Goal: Use online tool/utility: Utilize a website feature to perform a specific function

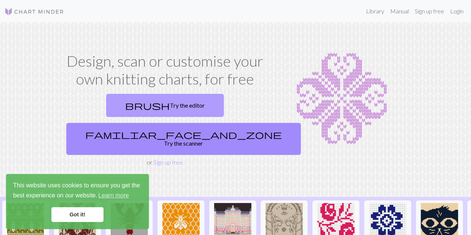
click at [125, 106] on span "brush" at bounding box center [147, 105] width 45 height 10
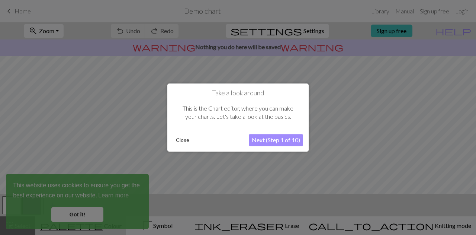
click at [267, 140] on button "Next (Step 1 of 10)" at bounding box center [276, 140] width 54 height 12
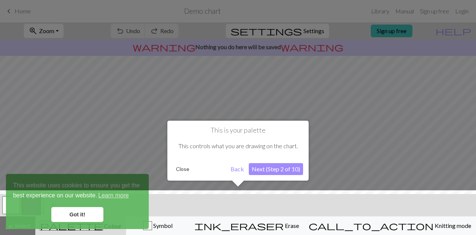
click at [259, 170] on button "Next (Step 2 of 10)" at bounding box center [276, 169] width 54 height 12
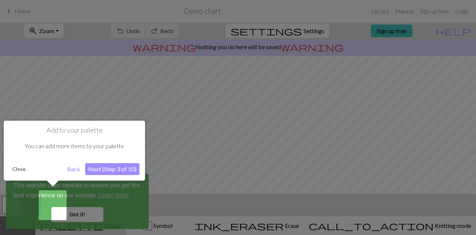
click at [119, 170] on button "Next (Step 3 of 10)" at bounding box center [112, 169] width 54 height 12
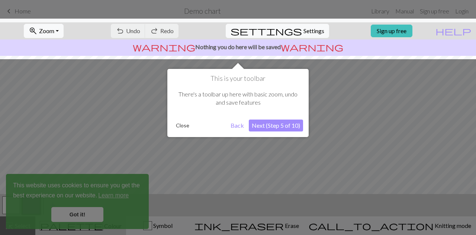
click at [181, 126] on button "Close" at bounding box center [182, 125] width 19 height 11
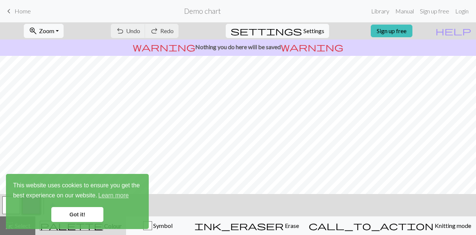
scroll to position [139, 0]
click at [67, 210] on link "Got it!" at bounding box center [77, 214] width 52 height 15
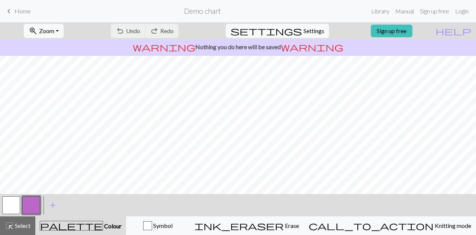
scroll to position [0, 0]
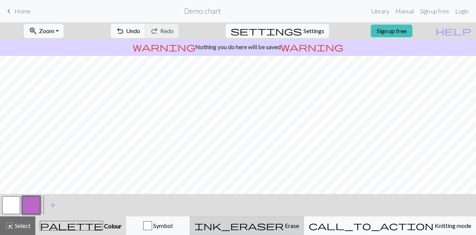
click at [284, 227] on span "ink_eraser" at bounding box center [239, 225] width 89 height 10
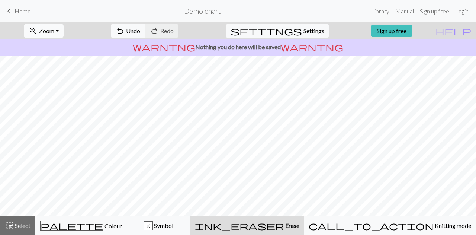
click at [64, 33] on button "zoom_in Zoom Zoom" at bounding box center [44, 31] width 40 height 14
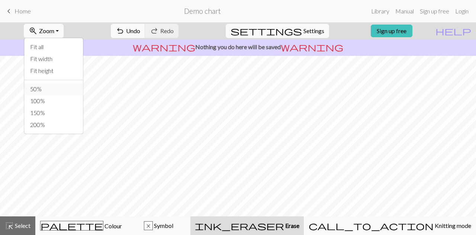
click at [69, 90] on button "50%" at bounding box center [53, 89] width 59 height 12
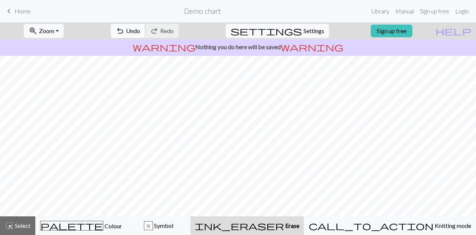
click at [125, 31] on span "undo" at bounding box center [120, 31] width 9 height 10
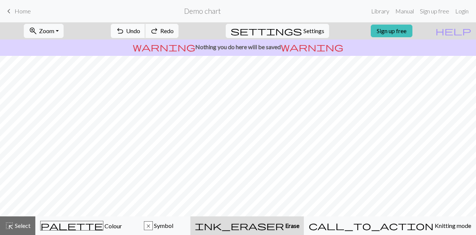
click at [125, 31] on span "undo" at bounding box center [120, 31] width 9 height 10
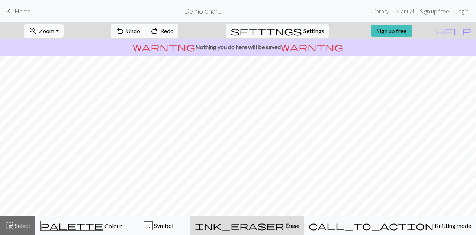
click at [125, 31] on span "undo" at bounding box center [120, 31] width 9 height 10
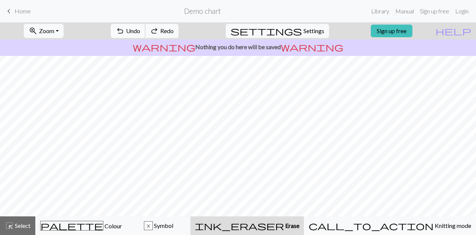
click at [157, 31] on div "undo Undo Undo redo Redo Redo" at bounding box center [144, 30] width 79 height 17
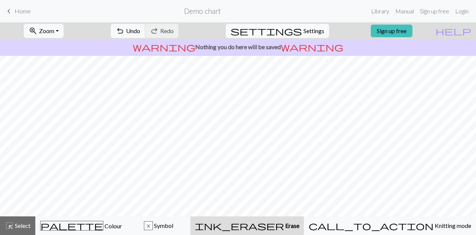
click at [294, 28] on span "settings" at bounding box center [266, 31] width 71 height 10
select select "aran"
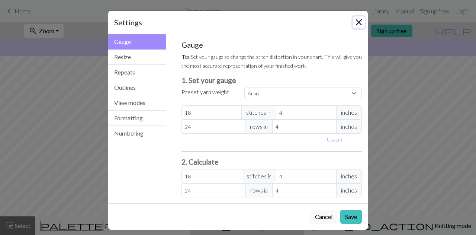
click at [356, 26] on button "Close" at bounding box center [359, 22] width 12 height 12
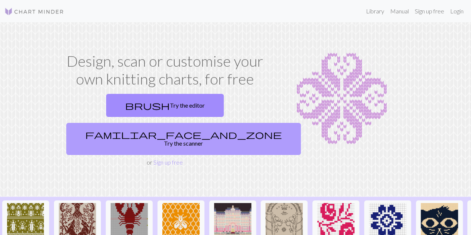
click at [198, 129] on span "familiar_face_and_zone" at bounding box center [183, 134] width 197 height 10
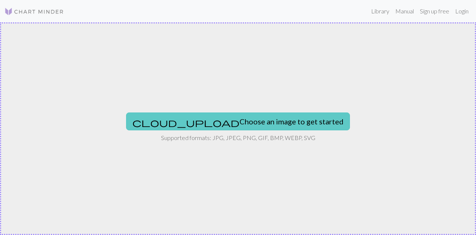
click at [232, 114] on button "cloud_upload Choose an image to get started" at bounding box center [238, 121] width 224 height 18
type input "C:\fakepath\RINGSTED FESTIVAL.jpg"
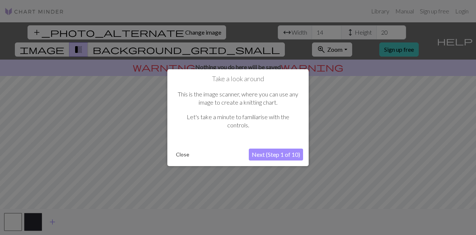
click at [286, 157] on button "Next (Step 1 of 10)" at bounding box center [276, 155] width 54 height 12
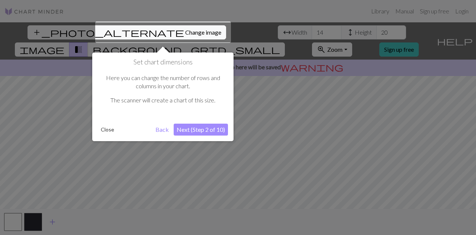
click at [164, 128] on button "Back" at bounding box center [162, 130] width 19 height 12
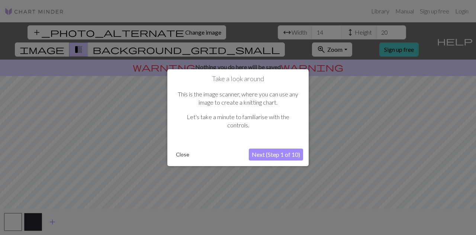
click at [187, 149] on div "Close Next (Step 1 of 10)" at bounding box center [238, 155] width 130 height 12
click at [180, 154] on button "Close" at bounding box center [182, 154] width 19 height 11
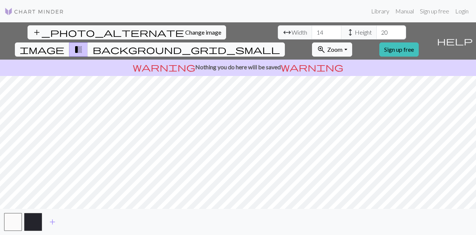
click at [280, 44] on span "background_grid_small" at bounding box center [187, 49] width 188 height 10
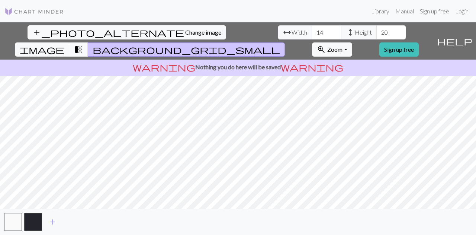
click at [83, 44] on span "transition_fade" at bounding box center [78, 49] width 9 height 10
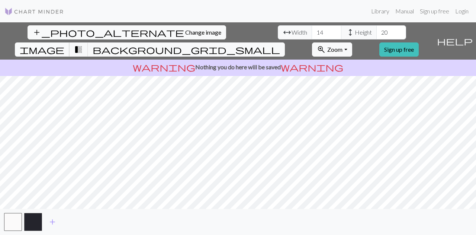
click at [64, 44] on span "image" at bounding box center [42, 49] width 45 height 10
click at [312, 28] on input "15" at bounding box center [327, 32] width 30 height 14
click at [312, 28] on input "16" at bounding box center [327, 32] width 30 height 14
click at [312, 28] on input "17" at bounding box center [327, 32] width 30 height 14
click at [312, 28] on input "18" at bounding box center [327, 32] width 30 height 14
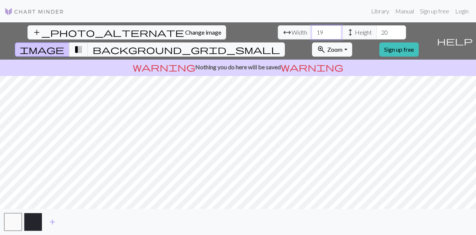
click at [312, 28] on input "19" at bounding box center [327, 32] width 30 height 14
click at [312, 28] on input "20" at bounding box center [327, 32] width 30 height 14
click at [312, 28] on input "21" at bounding box center [327, 32] width 30 height 14
click at [312, 28] on input "22" at bounding box center [327, 32] width 30 height 14
click at [312, 28] on input "23" at bounding box center [327, 32] width 30 height 14
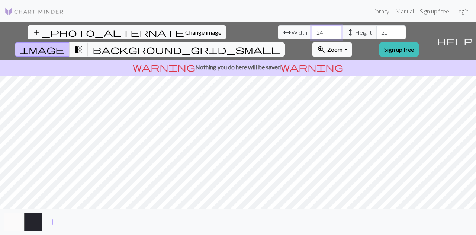
click at [312, 28] on input "24" at bounding box center [327, 32] width 30 height 14
click at [312, 28] on input "25" at bounding box center [327, 32] width 30 height 14
click at [312, 28] on input "26" at bounding box center [327, 32] width 30 height 14
click at [312, 28] on input "27" at bounding box center [327, 32] width 30 height 14
click at [312, 28] on input "28" at bounding box center [327, 32] width 30 height 14
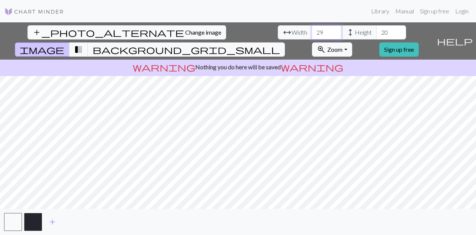
click at [312, 28] on input "29" at bounding box center [327, 32] width 30 height 14
click at [312, 28] on input "30" at bounding box center [327, 32] width 30 height 14
click at [312, 28] on input "31" at bounding box center [327, 32] width 30 height 14
click at [312, 28] on input "32" at bounding box center [327, 32] width 30 height 14
click at [312, 28] on input "33" at bounding box center [327, 32] width 30 height 14
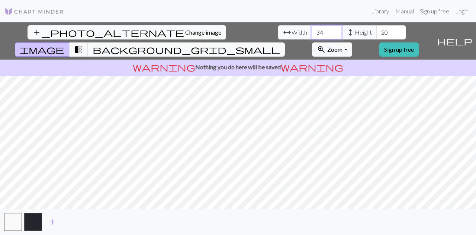
click at [312, 28] on input "34" at bounding box center [327, 32] width 30 height 14
click at [312, 28] on input "35" at bounding box center [327, 32] width 30 height 14
click at [312, 28] on input "36" at bounding box center [327, 32] width 30 height 14
click at [312, 28] on input "37" at bounding box center [327, 32] width 30 height 14
click at [312, 28] on input "38" at bounding box center [327, 32] width 30 height 14
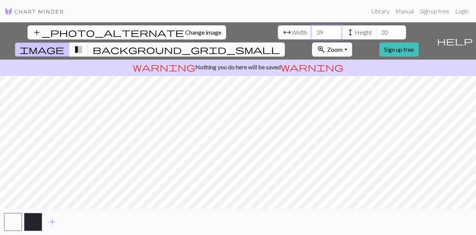
click at [312, 28] on input "39" at bounding box center [327, 32] width 30 height 14
click at [312, 28] on input "40" at bounding box center [327, 32] width 30 height 14
click at [312, 28] on input "41" at bounding box center [327, 32] width 30 height 14
click at [312, 28] on input "42" at bounding box center [327, 32] width 30 height 14
click at [312, 28] on input "43" at bounding box center [327, 32] width 30 height 14
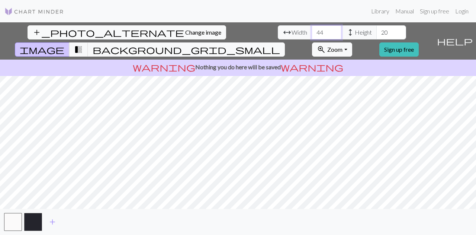
click at [312, 28] on input "44" at bounding box center [327, 32] width 30 height 14
click at [312, 28] on input "45" at bounding box center [327, 32] width 30 height 14
click at [312, 28] on input "46" at bounding box center [327, 32] width 30 height 14
click at [312, 28] on input "47" at bounding box center [327, 32] width 30 height 14
click at [312, 28] on input "48" at bounding box center [327, 32] width 30 height 14
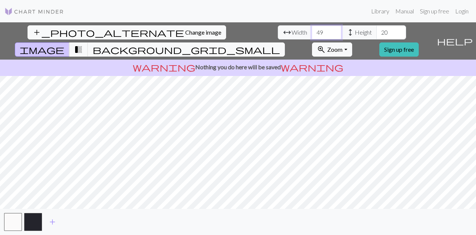
click at [312, 28] on input "49" at bounding box center [327, 32] width 30 height 14
type input "50"
click at [312, 28] on input "50" at bounding box center [327, 32] width 30 height 14
click at [185, 32] on span "Change image" at bounding box center [203, 32] width 36 height 7
click at [285, 42] on button "background_grid_small" at bounding box center [186, 49] width 197 height 14
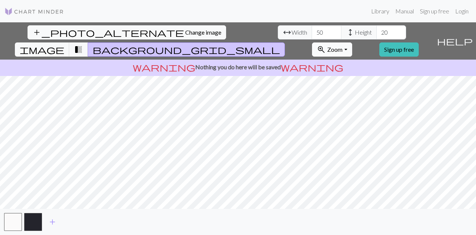
click at [326, 44] on span "zoom_in" at bounding box center [321, 49] width 9 height 10
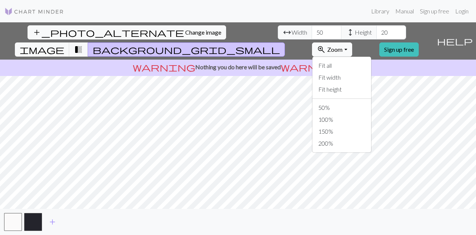
click at [326, 44] on span "zoom_in" at bounding box center [321, 49] width 9 height 10
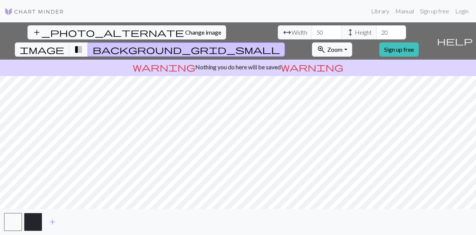
click at [67, 60] on div "warning Nothing you do here will be saved warning" at bounding box center [238, 68] width 476 height 16
click at [58, 36] on button "add_photo_alternate Change image" at bounding box center [127, 32] width 199 height 14
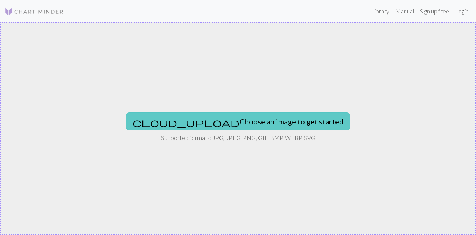
click at [246, 124] on button "cloud_upload Choose an image to get started" at bounding box center [238, 121] width 224 height 18
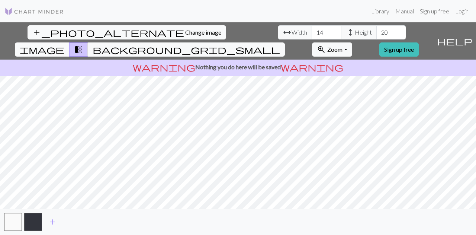
click at [64, 44] on span "image" at bounding box center [42, 49] width 45 height 10
click at [312, 35] on input "14" at bounding box center [327, 32] width 30 height 14
type input "1"
type input "50"
click at [352, 42] on button "zoom_in Zoom Zoom" at bounding box center [332, 49] width 40 height 14
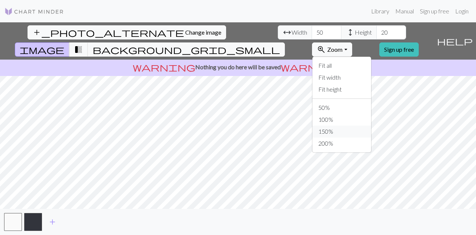
click at [352, 125] on button "150%" at bounding box center [342, 131] width 59 height 12
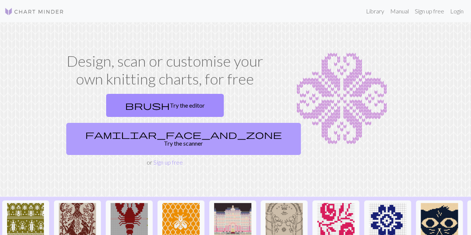
click at [219, 123] on link "familiar_face_and_zone Try the scanner" at bounding box center [183, 139] width 235 height 32
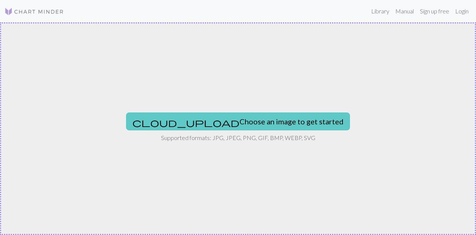
click at [236, 117] on button "cloud_upload Choose an image to get started" at bounding box center [238, 121] width 224 height 18
click at [251, 123] on button "cloud_upload Choose an image to get started" at bounding box center [238, 121] width 224 height 18
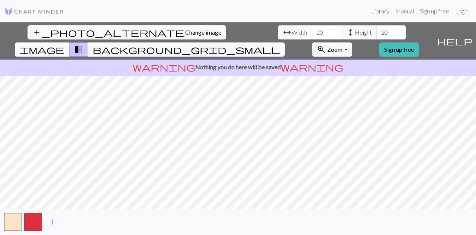
click at [64, 44] on span "image" at bounding box center [42, 49] width 45 height 10
click at [83, 44] on span "transition_fade" at bounding box center [78, 49] width 9 height 10
click at [88, 42] on button "transition_fade" at bounding box center [78, 49] width 19 height 14
click at [280, 44] on span "background_grid_small" at bounding box center [187, 49] width 188 height 10
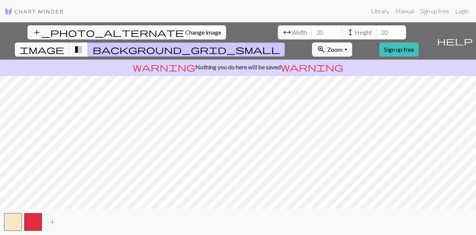
click at [83, 44] on span "transition_fade" at bounding box center [78, 49] width 9 height 10
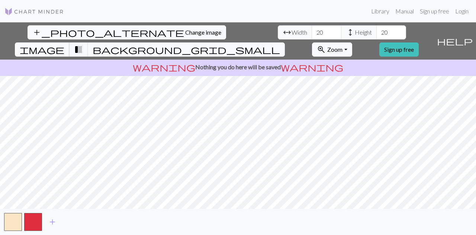
click at [64, 44] on span "image" at bounding box center [42, 49] width 45 height 10
click at [377, 30] on input "21" at bounding box center [392, 32] width 30 height 14
click at [377, 30] on input "22" at bounding box center [392, 32] width 30 height 14
click at [377, 30] on input "23" at bounding box center [392, 32] width 30 height 14
click at [377, 35] on input "22" at bounding box center [392, 32] width 30 height 14
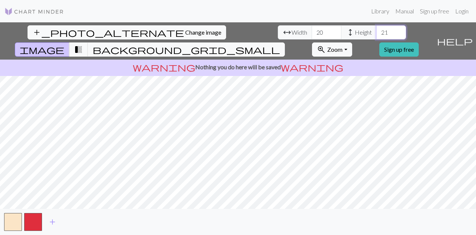
click at [377, 35] on input "21" at bounding box center [392, 32] width 30 height 14
click at [377, 35] on input "20" at bounding box center [392, 32] width 30 height 14
click at [377, 35] on input "19" at bounding box center [392, 32] width 30 height 14
click at [377, 35] on input "18" at bounding box center [392, 32] width 30 height 14
click at [377, 35] on input "17" at bounding box center [392, 32] width 30 height 14
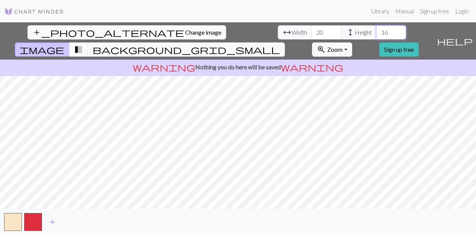
click at [377, 35] on input "16" at bounding box center [392, 32] width 30 height 14
click at [377, 35] on input "15" at bounding box center [392, 32] width 30 height 14
click at [377, 35] on input "14" at bounding box center [392, 32] width 30 height 14
click at [377, 35] on input "13" at bounding box center [392, 32] width 30 height 14
click at [377, 35] on input "12" at bounding box center [392, 32] width 30 height 14
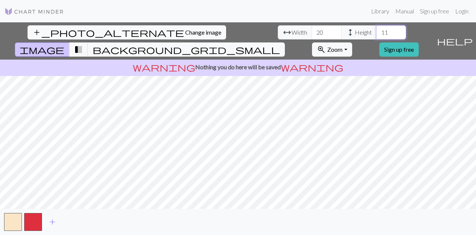
click at [377, 35] on input "11" at bounding box center [392, 32] width 30 height 14
click at [377, 35] on input "10" at bounding box center [392, 32] width 30 height 14
click at [377, 35] on input "9" at bounding box center [392, 32] width 30 height 14
click at [377, 35] on input "8" at bounding box center [392, 32] width 30 height 14
type input "7"
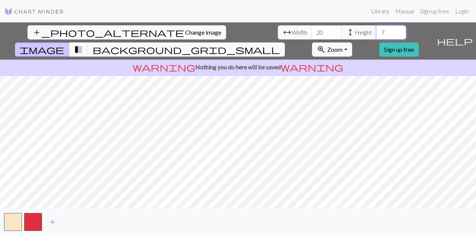
click at [377, 35] on input "7" at bounding box center [392, 32] width 30 height 14
click at [312, 35] on input "19" at bounding box center [327, 32] width 30 height 14
click at [312, 35] on input "18" at bounding box center [327, 32] width 30 height 14
click at [312, 35] on input "17" at bounding box center [327, 32] width 30 height 14
click at [312, 35] on input "16" at bounding box center [327, 32] width 30 height 14
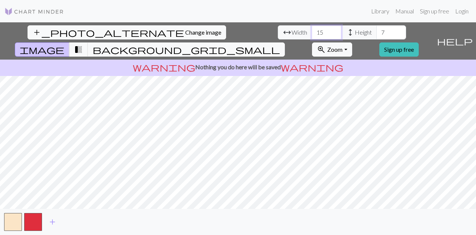
click at [312, 35] on input "15" at bounding box center [327, 32] width 30 height 14
click at [312, 35] on input "14" at bounding box center [327, 32] width 30 height 14
click at [312, 35] on input "13" at bounding box center [327, 32] width 30 height 14
click at [312, 35] on input "12" at bounding box center [327, 32] width 30 height 14
click at [312, 35] on input "11" at bounding box center [327, 32] width 30 height 14
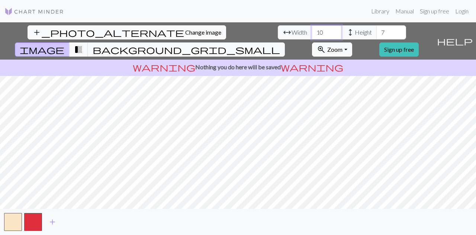
click at [312, 35] on input "10" at bounding box center [327, 32] width 30 height 14
click at [312, 35] on input "9" at bounding box center [327, 32] width 30 height 14
click at [312, 35] on input "8" at bounding box center [327, 32] width 30 height 14
click at [312, 35] on input "7" at bounding box center [327, 32] width 30 height 14
click at [83, 44] on span "transition_fade" at bounding box center [78, 49] width 9 height 10
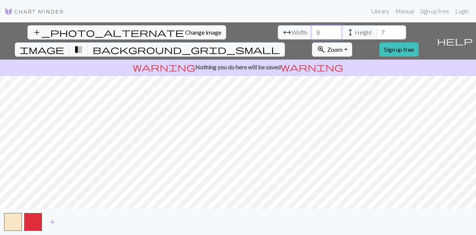
click at [312, 28] on input "8" at bounding box center [327, 32] width 30 height 14
click at [312, 28] on input "9" at bounding box center [327, 32] width 30 height 14
type input "10"
click at [312, 28] on input "10" at bounding box center [327, 32] width 30 height 14
click at [377, 30] on input "8" at bounding box center [392, 32] width 30 height 14
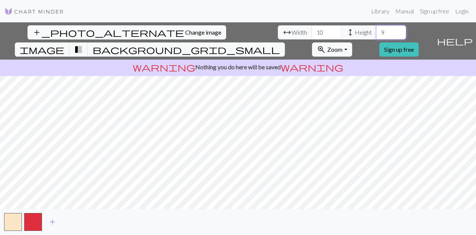
click at [377, 29] on input "9" at bounding box center [392, 32] width 30 height 14
type input "10"
click at [377, 29] on input "10" at bounding box center [392, 32] width 30 height 14
click at [83, 44] on span "transition_fade" at bounding box center [78, 49] width 9 height 10
click at [64, 44] on span "image" at bounding box center [42, 49] width 45 height 10
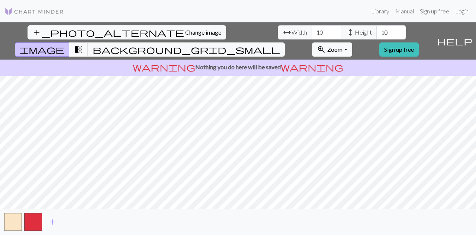
click at [83, 44] on span "transition_fade" at bounding box center [78, 49] width 9 height 10
click at [185, 35] on span "Change image" at bounding box center [203, 32] width 36 height 7
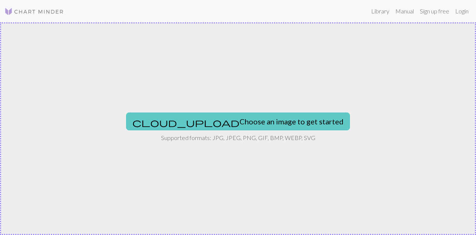
click at [220, 126] on button "cloud_upload Choose an image to get started" at bounding box center [238, 121] width 224 height 18
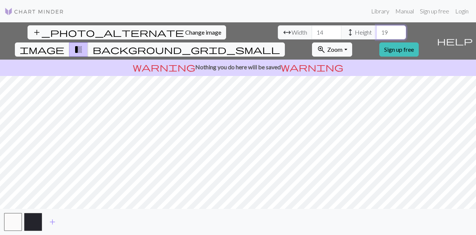
click at [377, 35] on input "19" at bounding box center [392, 32] width 30 height 14
click at [377, 35] on input "18" at bounding box center [392, 32] width 30 height 14
click at [377, 28] on input "19" at bounding box center [392, 32] width 30 height 14
type input "20"
click at [377, 28] on input "20" at bounding box center [392, 32] width 30 height 14
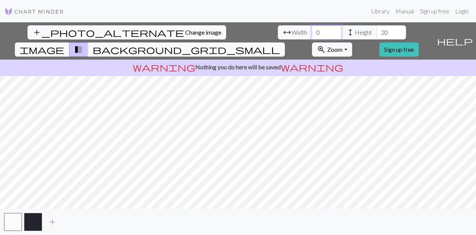
click at [312, 34] on input "0" at bounding box center [327, 32] width 30 height 14
click at [312, 30] on input "14" at bounding box center [327, 32] width 30 height 14
click at [312, 30] on input "15" at bounding box center [327, 32] width 30 height 14
click at [312, 30] on input "16" at bounding box center [327, 32] width 30 height 14
click at [312, 30] on input "17" at bounding box center [327, 32] width 30 height 14
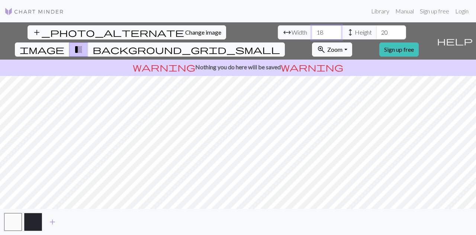
click at [312, 30] on input "18" at bounding box center [327, 32] width 30 height 14
click at [312, 30] on input "19" at bounding box center [327, 32] width 30 height 14
click at [312, 30] on input "20" at bounding box center [327, 32] width 30 height 14
click at [312, 30] on input "21" at bounding box center [327, 32] width 30 height 14
click at [312, 30] on input "22" at bounding box center [327, 32] width 30 height 14
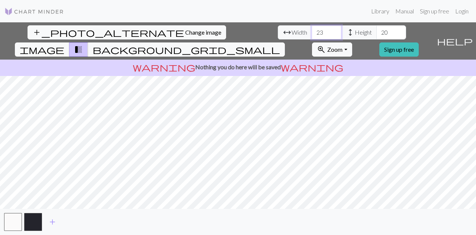
click at [312, 30] on input "23" at bounding box center [327, 32] width 30 height 14
click at [312, 30] on input "24" at bounding box center [327, 32] width 30 height 14
click at [312, 30] on input "25" at bounding box center [327, 32] width 30 height 14
type input "26"
click at [312, 30] on input "26" at bounding box center [327, 32] width 30 height 14
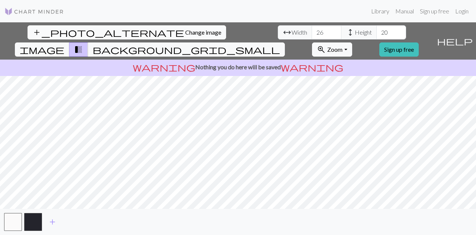
click at [42, 27] on button "add_photo_alternate Change image" at bounding box center [127, 32] width 199 height 14
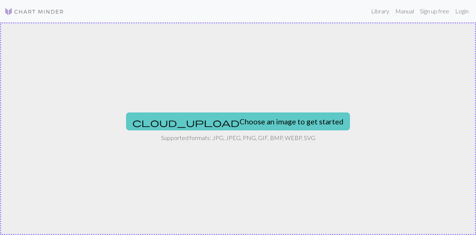
click at [209, 122] on button "cloud_upload Choose an image to get started" at bounding box center [238, 121] width 224 height 18
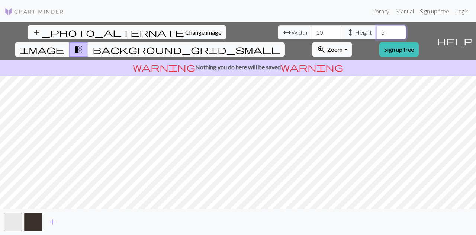
click at [377, 29] on input "3" at bounding box center [392, 32] width 30 height 14
click at [377, 29] on input "4" at bounding box center [392, 32] width 30 height 14
click at [377, 29] on input "5" at bounding box center [392, 32] width 30 height 14
click at [377, 29] on input "6" at bounding box center [392, 32] width 30 height 14
click at [377, 29] on input "7" at bounding box center [392, 32] width 30 height 14
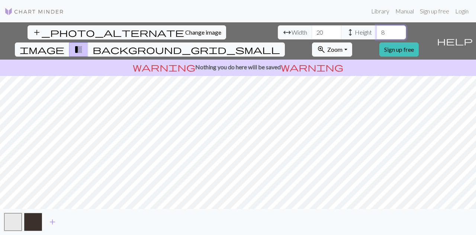
click at [377, 29] on input "8" at bounding box center [392, 32] width 30 height 14
click at [377, 29] on input "9" at bounding box center [392, 32] width 30 height 14
click at [377, 29] on input "10" at bounding box center [392, 32] width 30 height 14
click at [377, 29] on input "11" at bounding box center [392, 32] width 30 height 14
click at [377, 29] on input "12" at bounding box center [392, 32] width 30 height 14
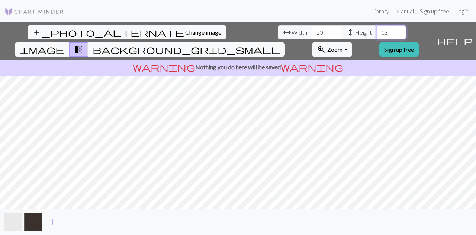
click at [377, 29] on input "13" at bounding box center [392, 32] width 30 height 14
click at [377, 29] on input "14" at bounding box center [392, 32] width 30 height 14
click at [377, 29] on input "15" at bounding box center [392, 32] width 30 height 14
click at [377, 29] on input "16" at bounding box center [392, 32] width 30 height 14
click at [377, 29] on input "17" at bounding box center [392, 32] width 30 height 14
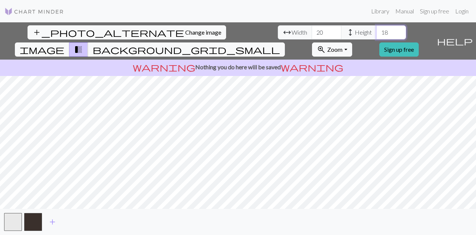
click at [377, 29] on input "18" at bounding box center [392, 32] width 30 height 14
click at [377, 29] on input "19" at bounding box center [392, 32] width 30 height 14
type input "20"
click at [377, 29] on input "20" at bounding box center [392, 32] width 30 height 14
click at [312, 29] on input "21" at bounding box center [327, 32] width 30 height 14
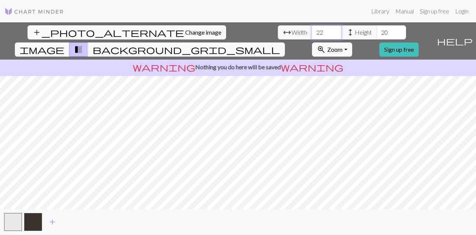
click at [312, 29] on input "22" at bounding box center [327, 32] width 30 height 14
click at [312, 29] on input "23" at bounding box center [327, 32] width 30 height 14
click at [312, 29] on input "24" at bounding box center [327, 32] width 30 height 14
click at [312, 29] on input "25" at bounding box center [327, 32] width 30 height 14
click at [312, 29] on input "26" at bounding box center [327, 32] width 30 height 14
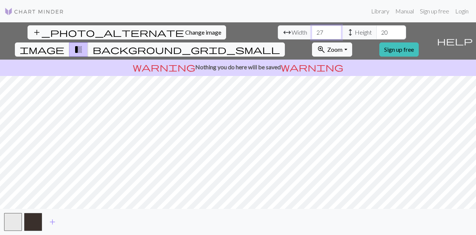
click at [312, 29] on input "27" at bounding box center [327, 32] width 30 height 14
click at [312, 29] on input "28" at bounding box center [327, 32] width 30 height 14
click at [312, 29] on input "29" at bounding box center [327, 32] width 30 height 14
click at [312, 29] on input "30" at bounding box center [327, 32] width 30 height 14
click at [312, 29] on input "31" at bounding box center [327, 32] width 30 height 14
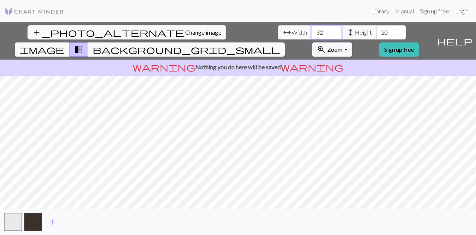
click at [312, 29] on input "32" at bounding box center [327, 32] width 30 height 14
click at [312, 29] on input "33" at bounding box center [327, 32] width 30 height 14
click at [312, 29] on input "34" at bounding box center [327, 32] width 30 height 14
click at [312, 29] on input "35" at bounding box center [327, 32] width 30 height 14
click at [312, 29] on input "36" at bounding box center [327, 32] width 30 height 14
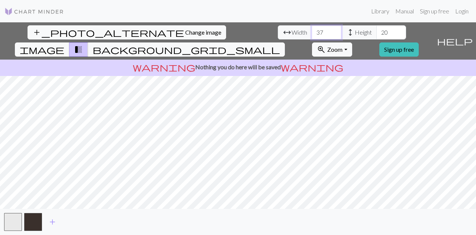
click at [312, 29] on input "37" at bounding box center [327, 32] width 30 height 14
click at [312, 29] on input "38" at bounding box center [327, 32] width 30 height 14
click at [312, 29] on input "39" at bounding box center [327, 32] width 30 height 14
click at [312, 29] on input "40" at bounding box center [327, 32] width 30 height 14
click at [312, 29] on input "41" at bounding box center [327, 32] width 30 height 14
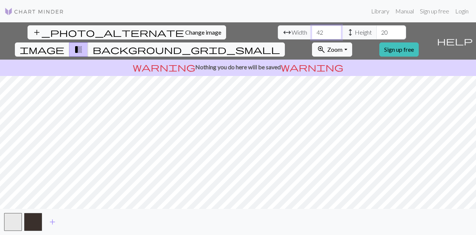
click at [312, 29] on input "42" at bounding box center [327, 32] width 30 height 14
click at [312, 29] on input "43" at bounding box center [327, 32] width 30 height 14
click at [312, 29] on input "44" at bounding box center [327, 32] width 30 height 14
click at [312, 29] on input "45" at bounding box center [327, 32] width 30 height 14
click at [312, 29] on input "46" at bounding box center [327, 32] width 30 height 14
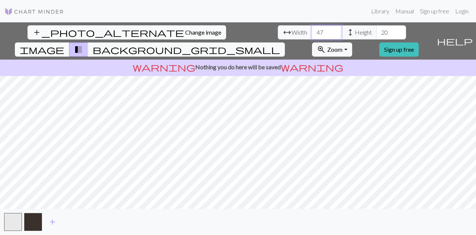
click at [312, 29] on input "47" at bounding box center [327, 32] width 30 height 14
click at [312, 29] on input "48" at bounding box center [327, 32] width 30 height 14
click at [312, 29] on input "49" at bounding box center [327, 32] width 30 height 14
click at [312, 29] on input "50" at bounding box center [327, 32] width 30 height 14
click at [312, 29] on input "51" at bounding box center [327, 32] width 30 height 14
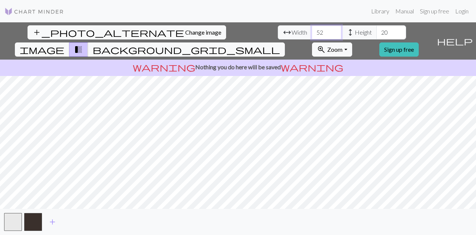
click at [312, 29] on input "52" at bounding box center [327, 32] width 30 height 14
click at [312, 29] on input "53" at bounding box center [327, 32] width 30 height 14
click at [312, 29] on input "54" at bounding box center [327, 32] width 30 height 14
click at [312, 29] on input "55" at bounding box center [327, 32] width 30 height 14
click at [312, 29] on input "56" at bounding box center [327, 32] width 30 height 14
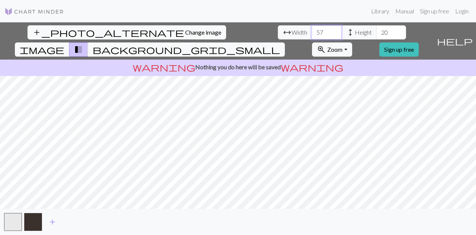
click at [312, 29] on input "57" at bounding box center [327, 32] width 30 height 14
click at [312, 29] on input "58" at bounding box center [327, 32] width 30 height 14
click at [312, 29] on input "59" at bounding box center [327, 32] width 30 height 14
click at [312, 29] on input "60" at bounding box center [327, 32] width 30 height 14
click at [312, 29] on input "61" at bounding box center [327, 32] width 30 height 14
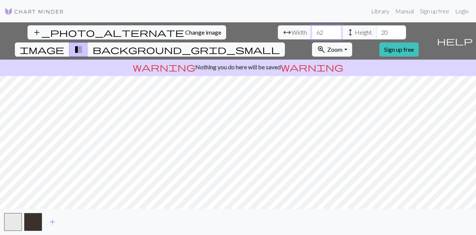
click at [312, 29] on input "62" at bounding box center [327, 32] width 30 height 14
click at [312, 29] on input "63" at bounding box center [327, 32] width 30 height 14
click at [312, 29] on input "65" at bounding box center [327, 32] width 30 height 14
click at [312, 29] on input "66" at bounding box center [327, 32] width 30 height 14
click at [312, 29] on input "67" at bounding box center [327, 32] width 30 height 14
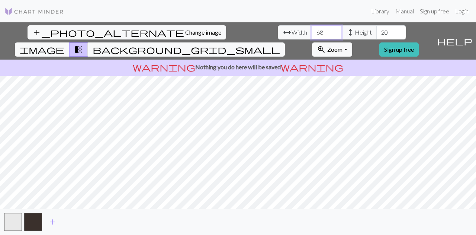
click at [312, 29] on input "68" at bounding box center [327, 32] width 30 height 14
click at [312, 29] on input "69" at bounding box center [327, 32] width 30 height 14
click at [312, 29] on input "70" at bounding box center [327, 32] width 30 height 14
click at [312, 29] on input "71" at bounding box center [327, 32] width 30 height 14
click at [312, 31] on input "72" at bounding box center [327, 32] width 30 height 14
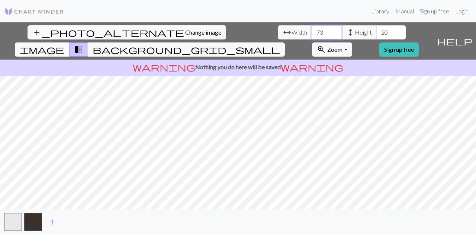
click at [312, 31] on input "73" at bounding box center [327, 32] width 30 height 14
click at [312, 31] on input "74" at bounding box center [327, 32] width 30 height 14
click at [312, 31] on input "75" at bounding box center [327, 32] width 30 height 14
click at [312, 31] on input "76" at bounding box center [327, 32] width 30 height 14
click at [312, 31] on input "77" at bounding box center [327, 32] width 30 height 14
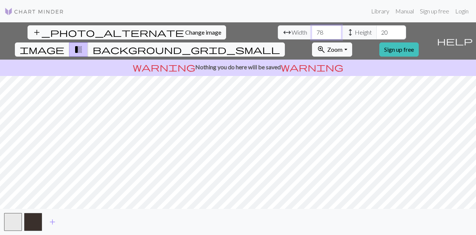
click at [312, 31] on input "78" at bounding box center [327, 32] width 30 height 14
click at [312, 31] on input "79" at bounding box center [327, 32] width 30 height 14
click at [312, 31] on input "80" at bounding box center [327, 32] width 30 height 14
click at [312, 31] on input "81" at bounding box center [327, 32] width 30 height 14
click at [312, 31] on input "82" at bounding box center [327, 32] width 30 height 14
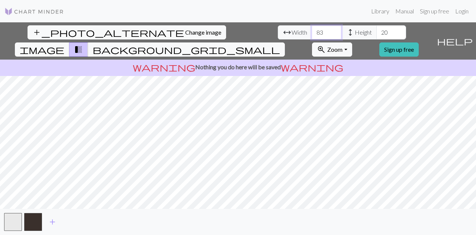
click at [312, 31] on input "83" at bounding box center [327, 32] width 30 height 14
click at [312, 31] on input "84" at bounding box center [327, 32] width 30 height 14
click at [312, 31] on input "85" at bounding box center [327, 32] width 30 height 14
click at [312, 31] on input "86" at bounding box center [327, 32] width 30 height 14
click at [312, 31] on input "87" at bounding box center [327, 32] width 30 height 14
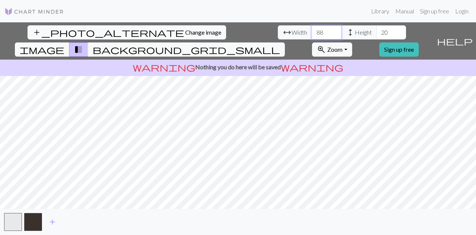
click at [312, 31] on input "88" at bounding box center [327, 32] width 30 height 14
click at [312, 31] on input "89" at bounding box center [327, 32] width 30 height 14
click at [312, 31] on input "90" at bounding box center [327, 32] width 30 height 14
click at [312, 31] on input "91" at bounding box center [327, 32] width 30 height 14
click at [312, 31] on input "92" at bounding box center [327, 32] width 30 height 14
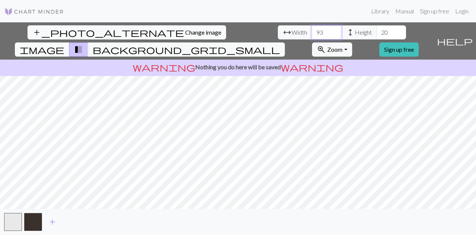
click at [312, 31] on input "93" at bounding box center [327, 32] width 30 height 14
click at [312, 31] on input "94" at bounding box center [327, 32] width 30 height 14
click at [312, 31] on input "95" at bounding box center [327, 32] width 30 height 14
click at [312, 31] on input "96" at bounding box center [327, 32] width 30 height 14
click at [312, 31] on input "97" at bounding box center [327, 32] width 30 height 14
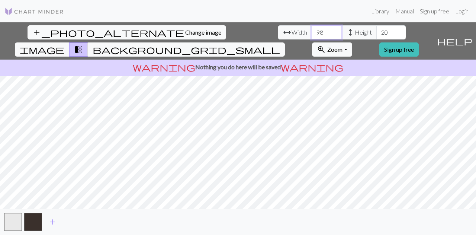
click at [312, 31] on input "98" at bounding box center [327, 32] width 30 height 14
click at [312, 31] on input "99" at bounding box center [327, 32] width 30 height 14
click at [312, 31] on input "100" at bounding box center [327, 32] width 30 height 14
click at [312, 29] on input "101" at bounding box center [327, 32] width 30 height 14
click at [312, 29] on input "102" at bounding box center [327, 32] width 30 height 14
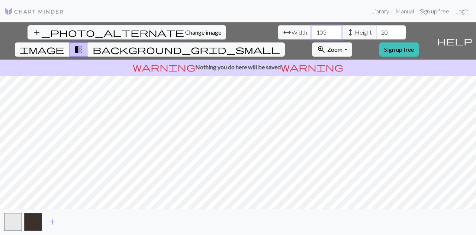
click at [312, 29] on input "103" at bounding box center [327, 32] width 30 height 14
click at [312, 29] on input "104" at bounding box center [327, 32] width 30 height 14
click at [312, 29] on input "105" at bounding box center [327, 32] width 30 height 14
click at [312, 29] on input "106" at bounding box center [327, 32] width 30 height 14
click at [312, 29] on input "107" at bounding box center [327, 32] width 30 height 14
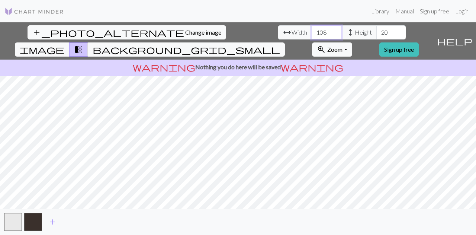
click at [312, 29] on input "108" at bounding box center [327, 32] width 30 height 14
click at [312, 29] on input "109" at bounding box center [327, 32] width 30 height 14
type input "110"
click at [312, 29] on input "110" at bounding box center [327, 32] width 30 height 14
click at [377, 34] on input "19" at bounding box center [392, 32] width 30 height 14
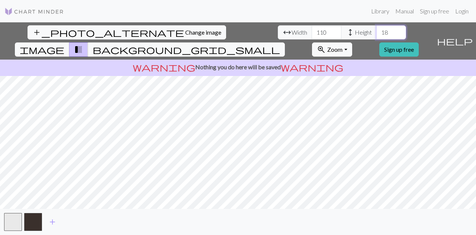
click at [377, 34] on input "18" at bounding box center [392, 32] width 30 height 14
click at [377, 34] on input "17" at bounding box center [392, 32] width 30 height 14
click at [377, 34] on input "16" at bounding box center [392, 32] width 30 height 14
click at [377, 34] on input "15" at bounding box center [392, 32] width 30 height 14
click at [377, 34] on input "14" at bounding box center [392, 32] width 30 height 14
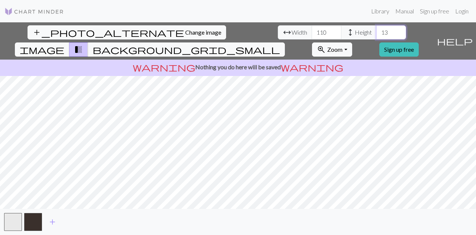
click at [377, 34] on input "13" at bounding box center [392, 32] width 30 height 14
type input "14"
click at [377, 28] on input "14" at bounding box center [392, 32] width 30 height 14
click at [312, 34] on input "109" at bounding box center [327, 32] width 30 height 14
click at [312, 34] on input "108" at bounding box center [327, 32] width 30 height 14
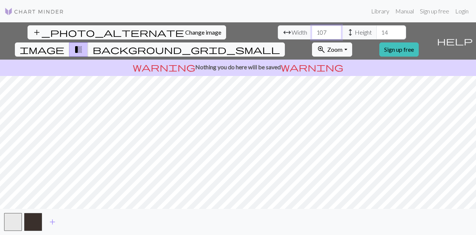
click at [312, 34] on input "107" at bounding box center [327, 32] width 30 height 14
click at [312, 32] on input "106" at bounding box center [327, 32] width 30 height 14
click at [312, 32] on input "105" at bounding box center [327, 32] width 30 height 14
click at [312, 32] on input "104" at bounding box center [327, 32] width 30 height 14
click at [312, 32] on input "103" at bounding box center [327, 32] width 30 height 14
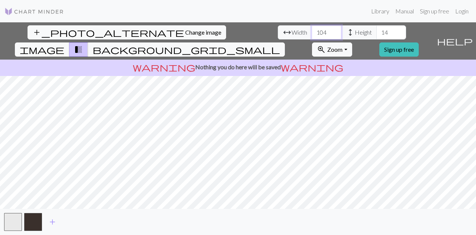
click at [312, 30] on input "104" at bounding box center [327, 32] width 30 height 14
click at [312, 30] on input "105" at bounding box center [327, 32] width 30 height 14
click at [312, 30] on input "106" at bounding box center [327, 32] width 30 height 14
click at [312, 30] on input "107" at bounding box center [327, 32] width 30 height 14
click at [312, 30] on input "108" at bounding box center [327, 32] width 30 height 14
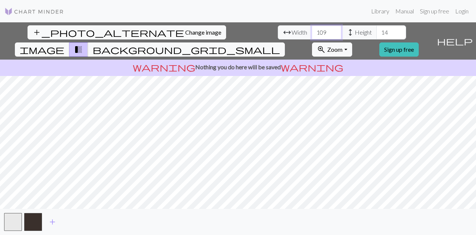
click at [312, 30] on input "109" at bounding box center [327, 32] width 30 height 14
click at [312, 30] on input "110" at bounding box center [327, 32] width 30 height 14
click at [312, 30] on input "111" at bounding box center [327, 32] width 30 height 14
click at [312, 30] on input "112" at bounding box center [327, 32] width 30 height 14
click at [312, 30] on input "113" at bounding box center [327, 32] width 30 height 14
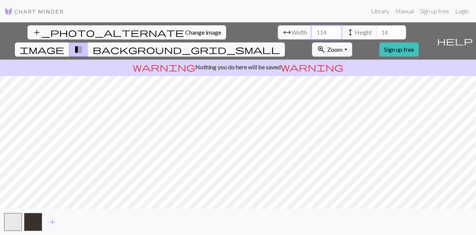
click at [312, 30] on input "114" at bounding box center [327, 32] width 30 height 14
click at [312, 30] on input "115" at bounding box center [327, 32] width 30 height 14
click at [312, 30] on input "116" at bounding box center [327, 32] width 30 height 14
type input "117"
click at [312, 30] on input "117" at bounding box center [327, 32] width 30 height 14
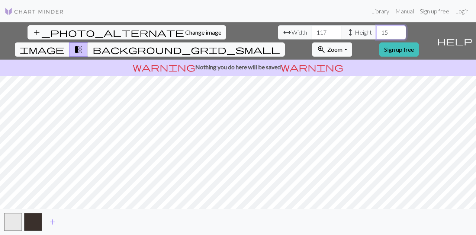
click at [377, 31] on input "15" at bounding box center [392, 32] width 30 height 14
click at [377, 31] on input "16" at bounding box center [392, 32] width 30 height 14
click at [377, 31] on input "17" at bounding box center [392, 32] width 30 height 14
click at [377, 31] on input "18" at bounding box center [392, 32] width 30 height 14
click at [377, 31] on input "19" at bounding box center [392, 32] width 30 height 14
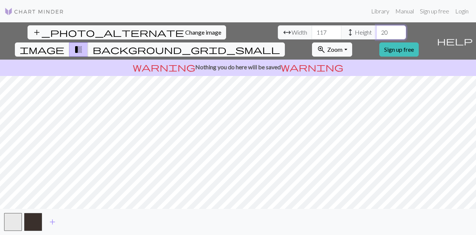
click at [377, 31] on input "20" at bounding box center [392, 32] width 30 height 14
click at [377, 31] on input "21" at bounding box center [392, 32] width 30 height 14
click at [377, 31] on input "22" at bounding box center [392, 32] width 30 height 14
click at [377, 31] on input "23" at bounding box center [392, 32] width 30 height 14
click at [377, 31] on input "24" at bounding box center [392, 32] width 30 height 14
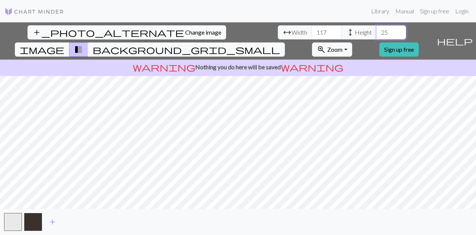
click at [377, 31] on input "25" at bounding box center [392, 32] width 30 height 14
click at [377, 29] on input "26" at bounding box center [392, 32] width 30 height 14
click at [377, 29] on input "27" at bounding box center [392, 32] width 30 height 14
click at [377, 35] on input "26" at bounding box center [392, 32] width 30 height 14
click at [377, 35] on input "25" at bounding box center [392, 32] width 30 height 14
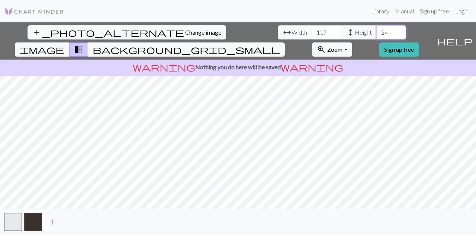
click at [377, 35] on input "24" at bounding box center [392, 32] width 30 height 14
click at [377, 35] on input "23" at bounding box center [392, 32] width 30 height 14
click at [377, 35] on input "22" at bounding box center [392, 32] width 30 height 14
click at [377, 35] on input "21" at bounding box center [392, 32] width 30 height 14
type input "20"
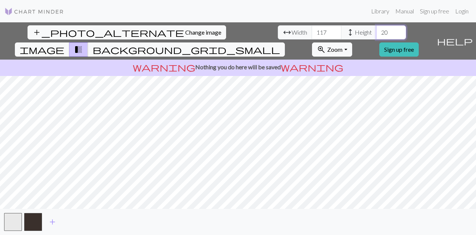
click at [377, 35] on input "20" at bounding box center [392, 32] width 30 height 14
click at [312, 35] on input "116" at bounding box center [327, 32] width 30 height 14
click at [312, 35] on input "115" at bounding box center [327, 32] width 30 height 14
click at [312, 35] on input "114" at bounding box center [327, 32] width 30 height 14
click at [312, 35] on input "113" at bounding box center [327, 32] width 30 height 14
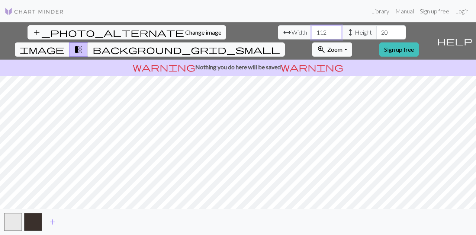
click at [312, 35] on input "112" at bounding box center [327, 32] width 30 height 14
click at [312, 35] on input "111" at bounding box center [327, 32] width 30 height 14
click at [312, 29] on input "112" at bounding box center [327, 32] width 30 height 14
click at [312, 29] on input "113" at bounding box center [327, 32] width 30 height 14
click at [312, 29] on input "114" at bounding box center [327, 32] width 30 height 14
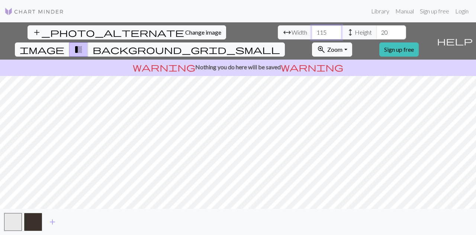
click at [312, 29] on input "115" at bounding box center [327, 32] width 30 height 14
click at [312, 29] on input "116" at bounding box center [327, 32] width 30 height 14
click at [312, 29] on input "117" at bounding box center [327, 32] width 30 height 14
type input "116"
click at [312, 36] on input "116" at bounding box center [327, 32] width 30 height 14
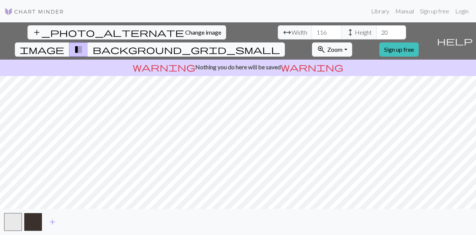
click at [285, 42] on button "background_grid_small" at bounding box center [186, 49] width 197 height 14
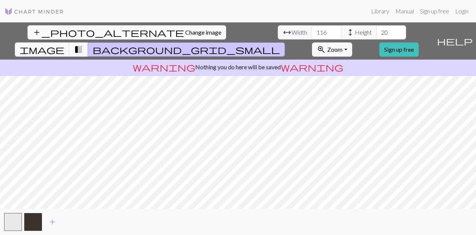
click at [185, 33] on span "Change image" at bounding box center [203, 32] width 36 height 7
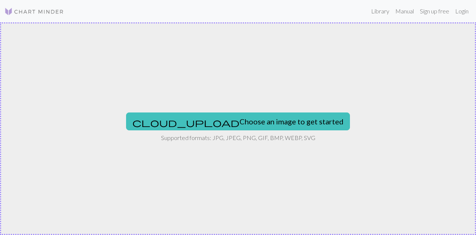
click at [261, 29] on div "cloud_upload Choose an image to get started Supported formats: JPG, JPEG, PNG, …" at bounding box center [238, 128] width 476 height 213
type input "C:\fakepath\10599558_10152444540454457_1256116016095096986_n.png"
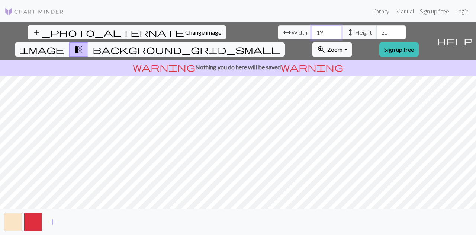
click at [312, 35] on input "19" at bounding box center [327, 32] width 30 height 14
click at [312, 30] on input "20" at bounding box center [327, 32] width 30 height 14
click at [312, 30] on input "21" at bounding box center [327, 32] width 30 height 14
click at [312, 30] on input "22" at bounding box center [327, 32] width 30 height 14
click at [312, 30] on input "23" at bounding box center [327, 32] width 30 height 14
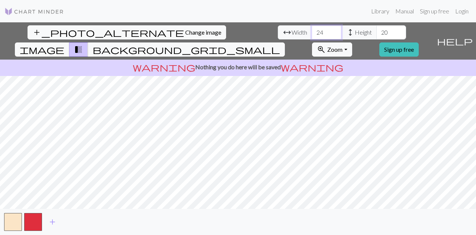
click at [312, 30] on input "24" at bounding box center [327, 32] width 30 height 14
click at [312, 30] on input "25" at bounding box center [327, 32] width 30 height 14
click at [312, 30] on input "26" at bounding box center [327, 32] width 30 height 14
click at [312, 30] on input "27" at bounding box center [327, 32] width 30 height 14
click at [312, 30] on input "28" at bounding box center [327, 32] width 30 height 14
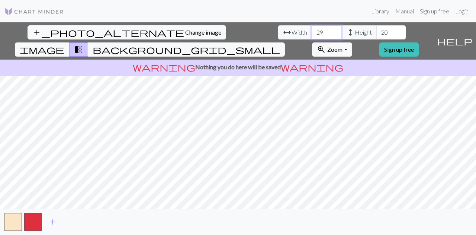
click at [312, 30] on input "29" at bounding box center [327, 32] width 30 height 14
click at [312, 30] on input "30" at bounding box center [327, 32] width 30 height 14
click at [312, 30] on input "31" at bounding box center [327, 32] width 30 height 14
click at [312, 30] on input "32" at bounding box center [327, 32] width 30 height 14
click at [312, 30] on input "33" at bounding box center [327, 32] width 30 height 14
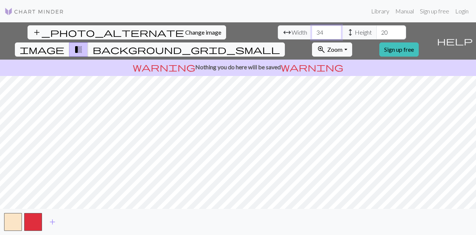
type input "34"
click at [312, 30] on input "34" at bounding box center [327, 32] width 30 height 14
click at [377, 30] on input "21" at bounding box center [392, 32] width 30 height 14
click at [377, 30] on input "22" at bounding box center [392, 32] width 30 height 14
click at [377, 30] on input "23" at bounding box center [392, 32] width 30 height 14
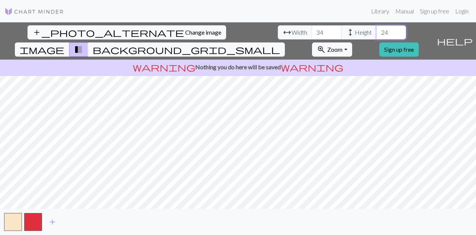
click at [377, 30] on input "24" at bounding box center [392, 32] width 30 height 14
click at [377, 30] on input "25" at bounding box center [392, 32] width 30 height 14
click at [377, 30] on input "26" at bounding box center [392, 32] width 30 height 14
click at [377, 30] on input "27" at bounding box center [392, 32] width 30 height 14
click at [377, 35] on input "26" at bounding box center [392, 32] width 30 height 14
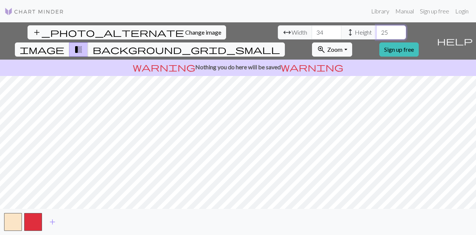
click at [377, 35] on input "25" at bounding box center [392, 32] width 30 height 14
click at [377, 35] on input "24" at bounding box center [392, 32] width 30 height 14
click at [377, 35] on input "23" at bounding box center [392, 32] width 30 height 14
click at [377, 35] on input "22" at bounding box center [392, 32] width 30 height 14
click at [377, 35] on input "21" at bounding box center [392, 32] width 30 height 14
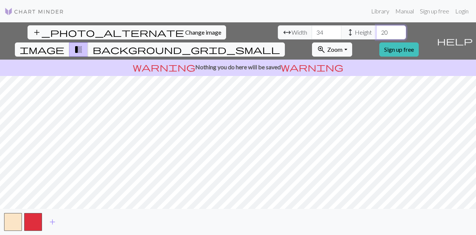
type input "20"
click at [377, 35] on input "20" at bounding box center [392, 32] width 30 height 14
click at [13, 227] on button "button" at bounding box center [13, 222] width 18 height 18
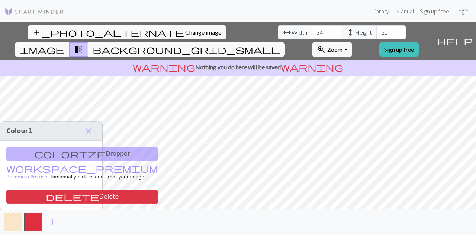
click at [60, 152] on div "colorize Dropper workspace_premium Become a Pro user to manually pick colours f…" at bounding box center [51, 175] width 102 height 69
click at [90, 135] on span "close" at bounding box center [88, 131] width 9 height 10
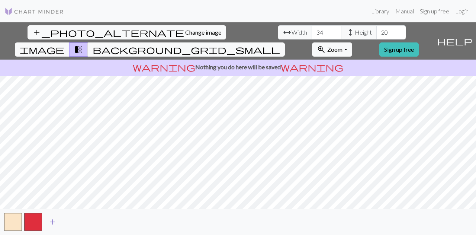
click at [53, 226] on span "add" at bounding box center [52, 222] width 9 height 10
click at [312, 30] on input "35" at bounding box center [327, 32] width 30 height 14
click at [312, 30] on input "36" at bounding box center [327, 32] width 30 height 14
click at [312, 30] on input "37" at bounding box center [327, 32] width 30 height 14
click at [312, 33] on input "36" at bounding box center [327, 32] width 30 height 14
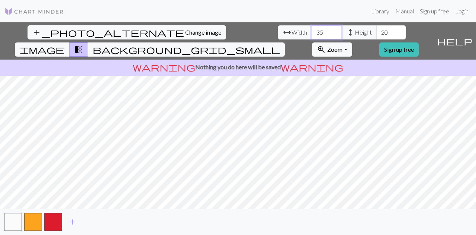
click at [312, 33] on input "35" at bounding box center [327, 32] width 30 height 14
click at [312, 33] on input "34" at bounding box center [327, 32] width 30 height 14
click at [312, 33] on input "33" at bounding box center [327, 32] width 30 height 14
click at [312, 33] on input "32" at bounding box center [327, 32] width 30 height 14
click at [312, 33] on input "31" at bounding box center [327, 32] width 30 height 14
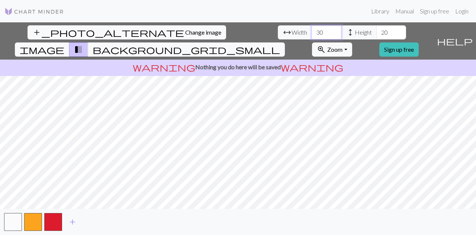
type input "30"
click at [312, 33] on input "30" at bounding box center [327, 32] width 30 height 14
click at [377, 29] on input "21" at bounding box center [392, 32] width 30 height 14
click at [377, 29] on input "22" at bounding box center [392, 32] width 30 height 14
click at [377, 29] on input "23" at bounding box center [392, 32] width 30 height 14
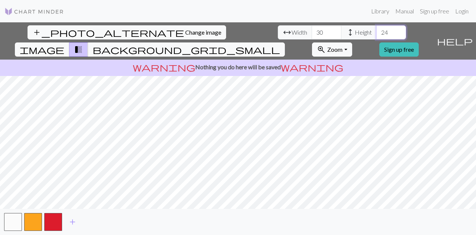
click at [377, 29] on input "24" at bounding box center [392, 32] width 30 height 14
click at [377, 29] on input "25" at bounding box center [392, 32] width 30 height 14
click at [377, 29] on input "26" at bounding box center [392, 32] width 30 height 14
click at [377, 29] on input "27" at bounding box center [392, 32] width 30 height 14
click at [377, 29] on input "28" at bounding box center [392, 32] width 30 height 14
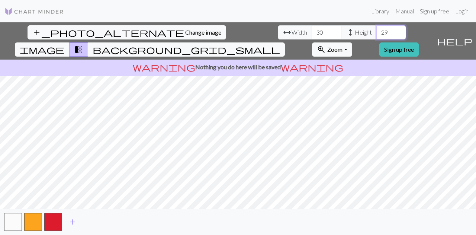
click at [377, 29] on input "29" at bounding box center [392, 32] width 30 height 14
type input "30"
click at [377, 29] on input "30" at bounding box center [392, 32] width 30 height 14
